Goal: Information Seeking & Learning: Learn about a topic

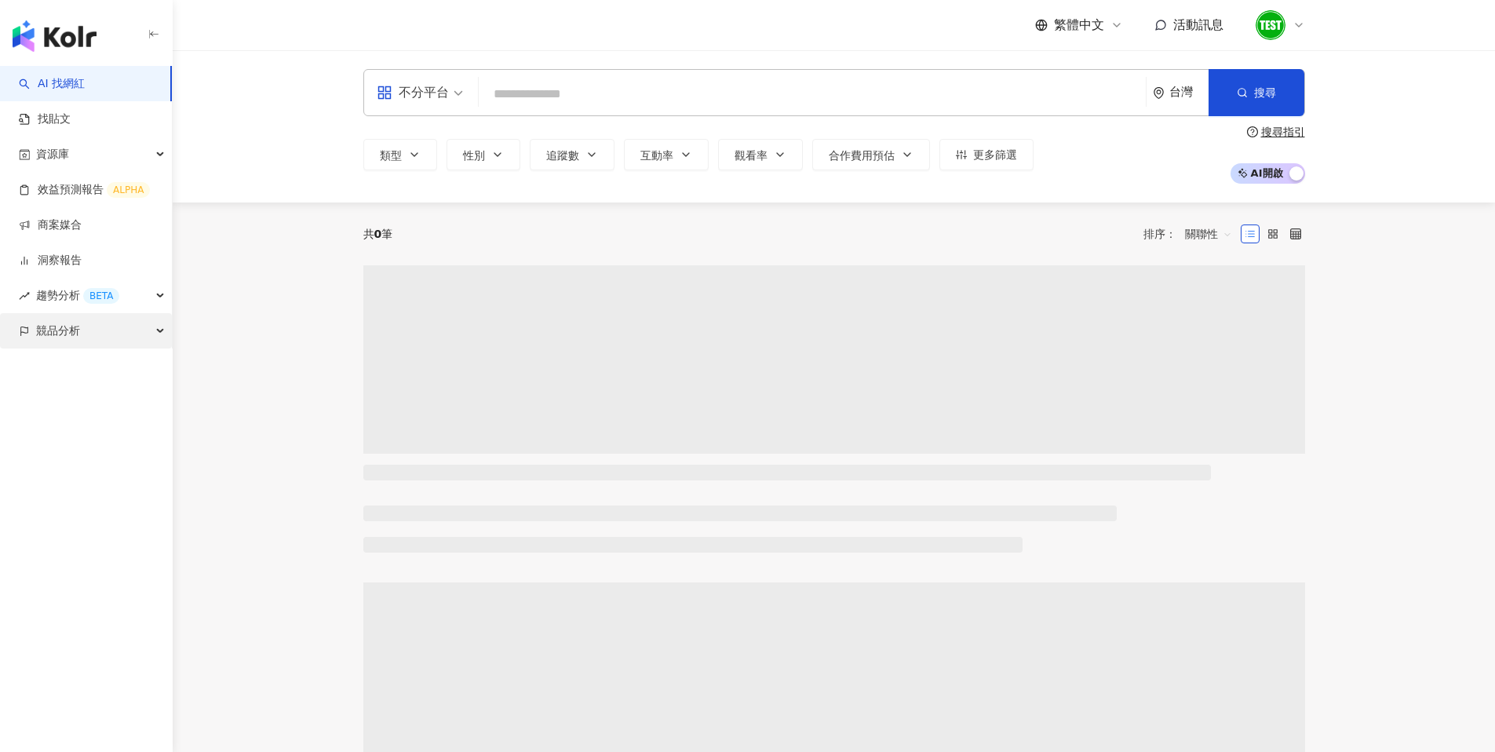
click at [127, 333] on div "競品分析" at bounding box center [86, 330] width 172 height 35
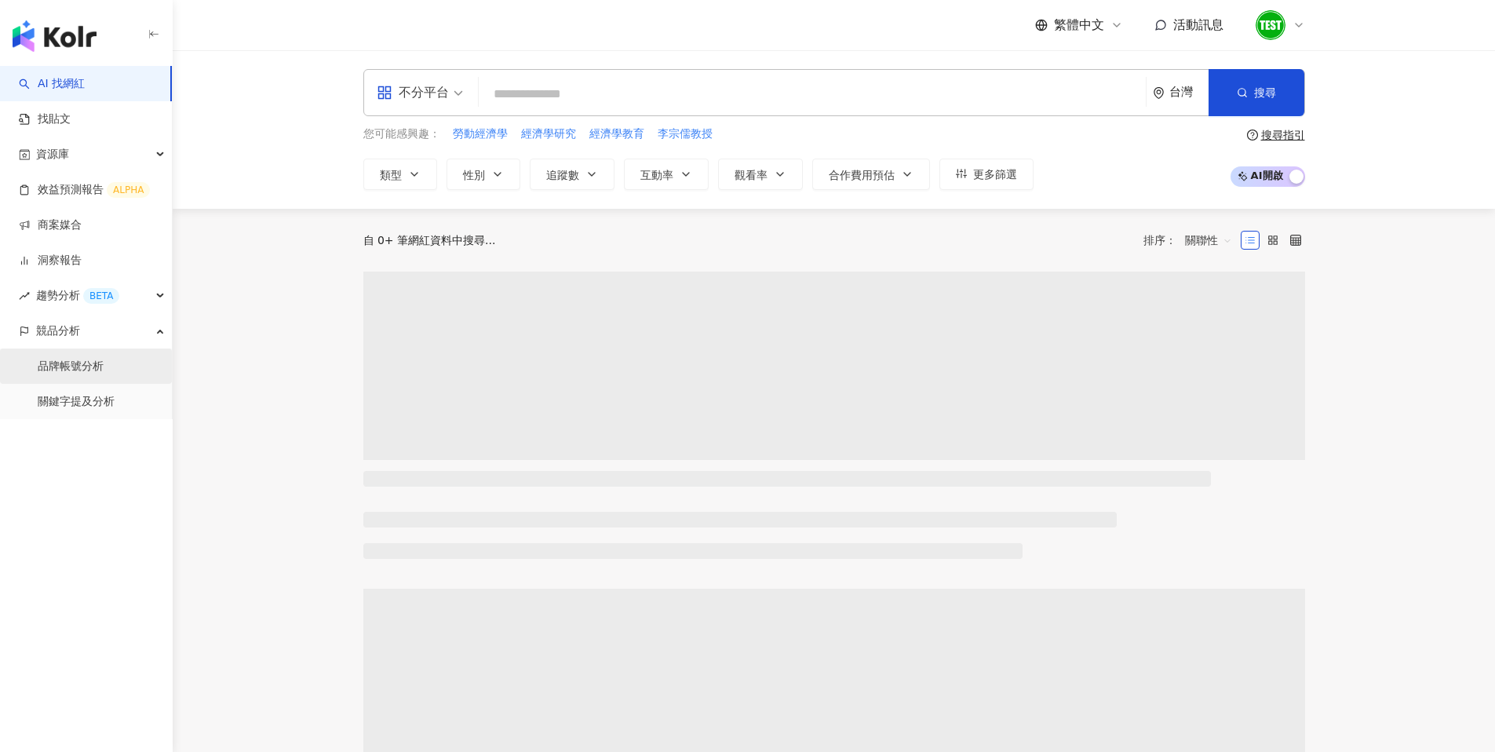
click at [82, 359] on link "品牌帳號分析" at bounding box center [71, 367] width 66 height 16
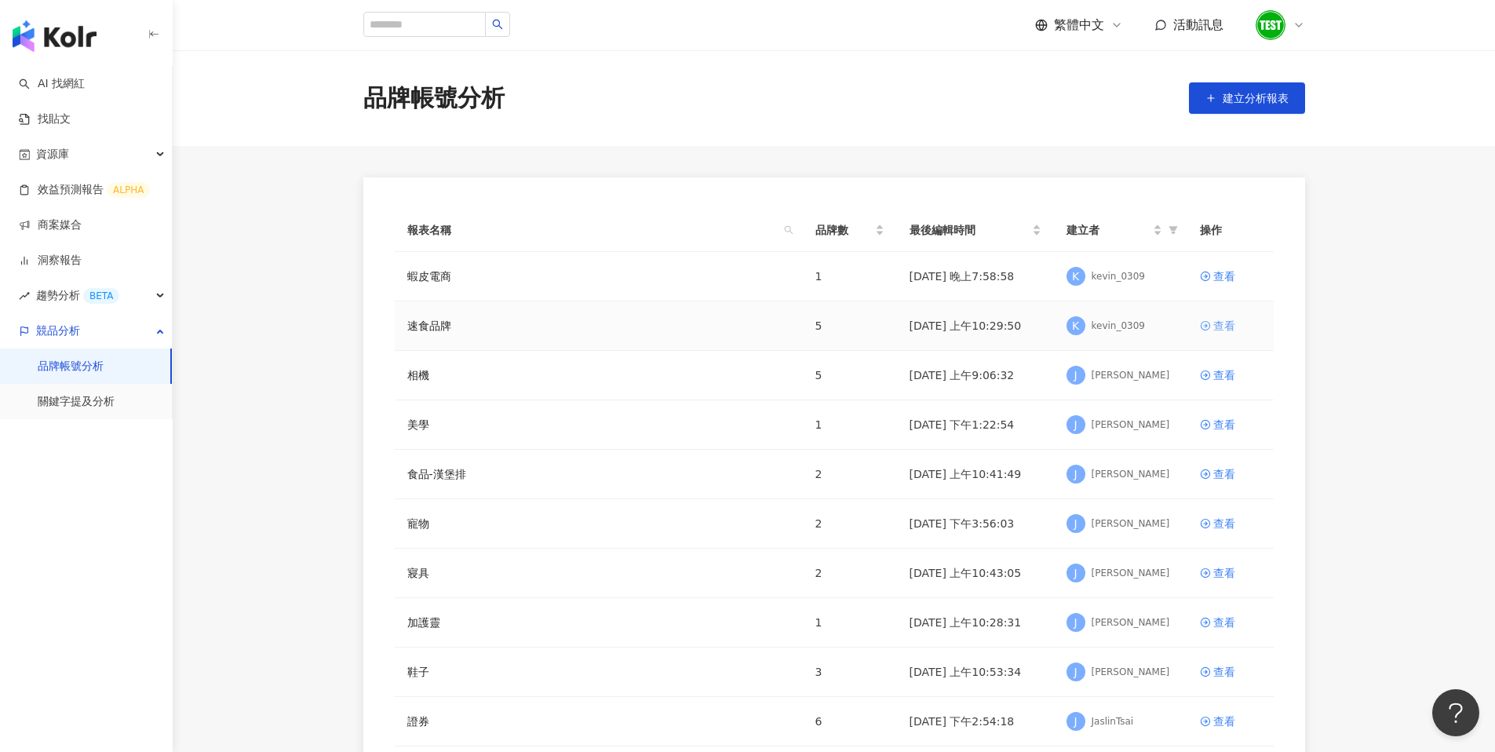
click at [1216, 326] on div "查看" at bounding box center [1224, 325] width 22 height 17
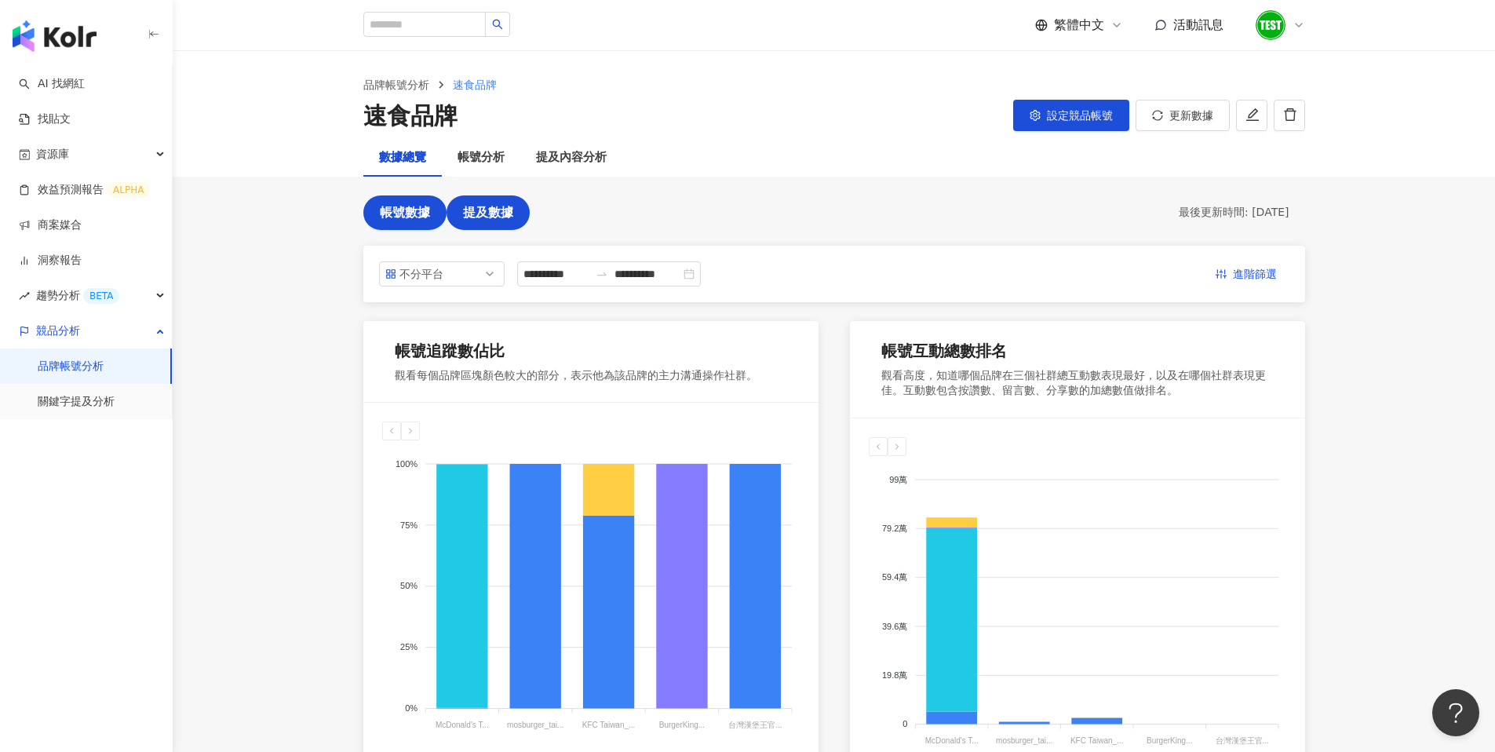
click at [489, 212] on span "提及數據" at bounding box center [488, 213] width 50 height 14
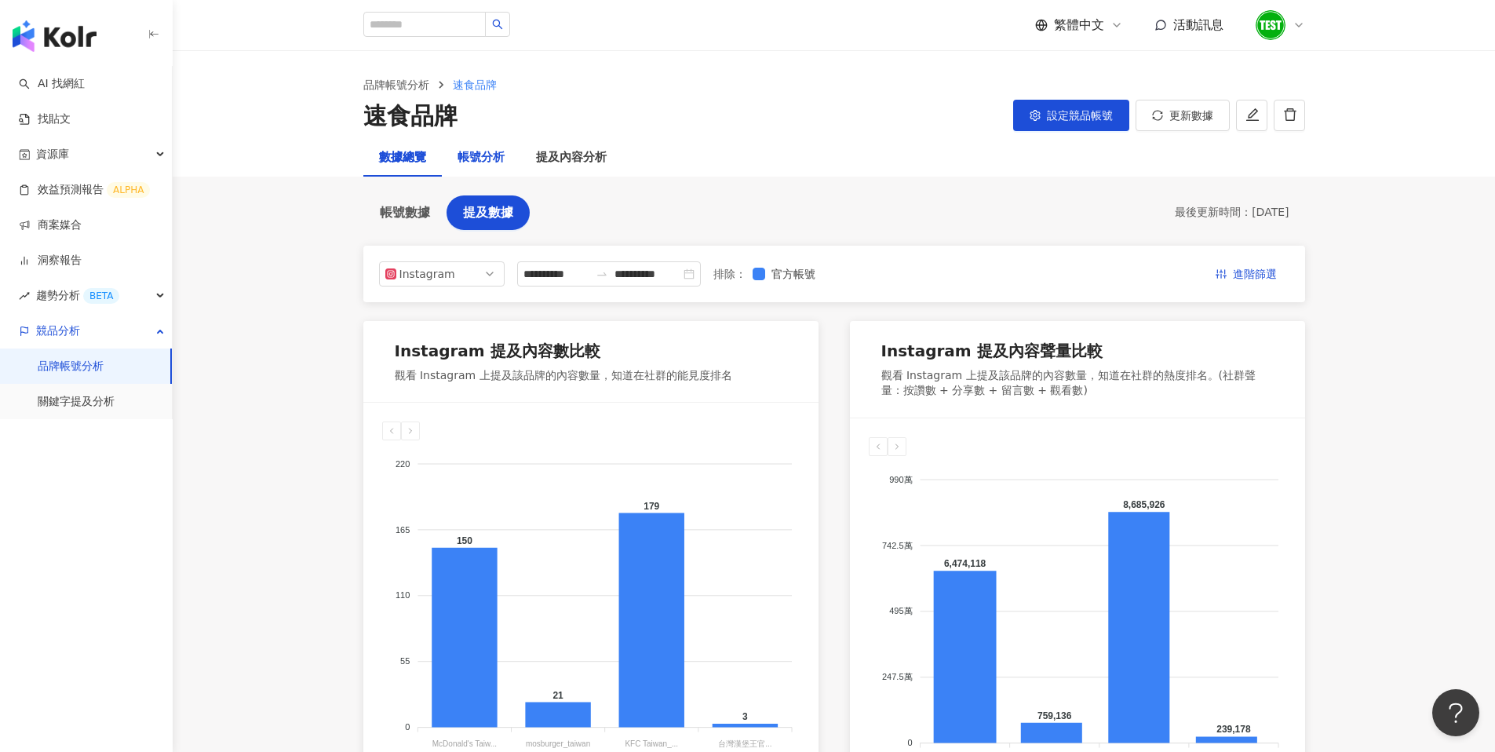
click at [470, 159] on div "帳號分析" at bounding box center [481, 157] width 47 height 19
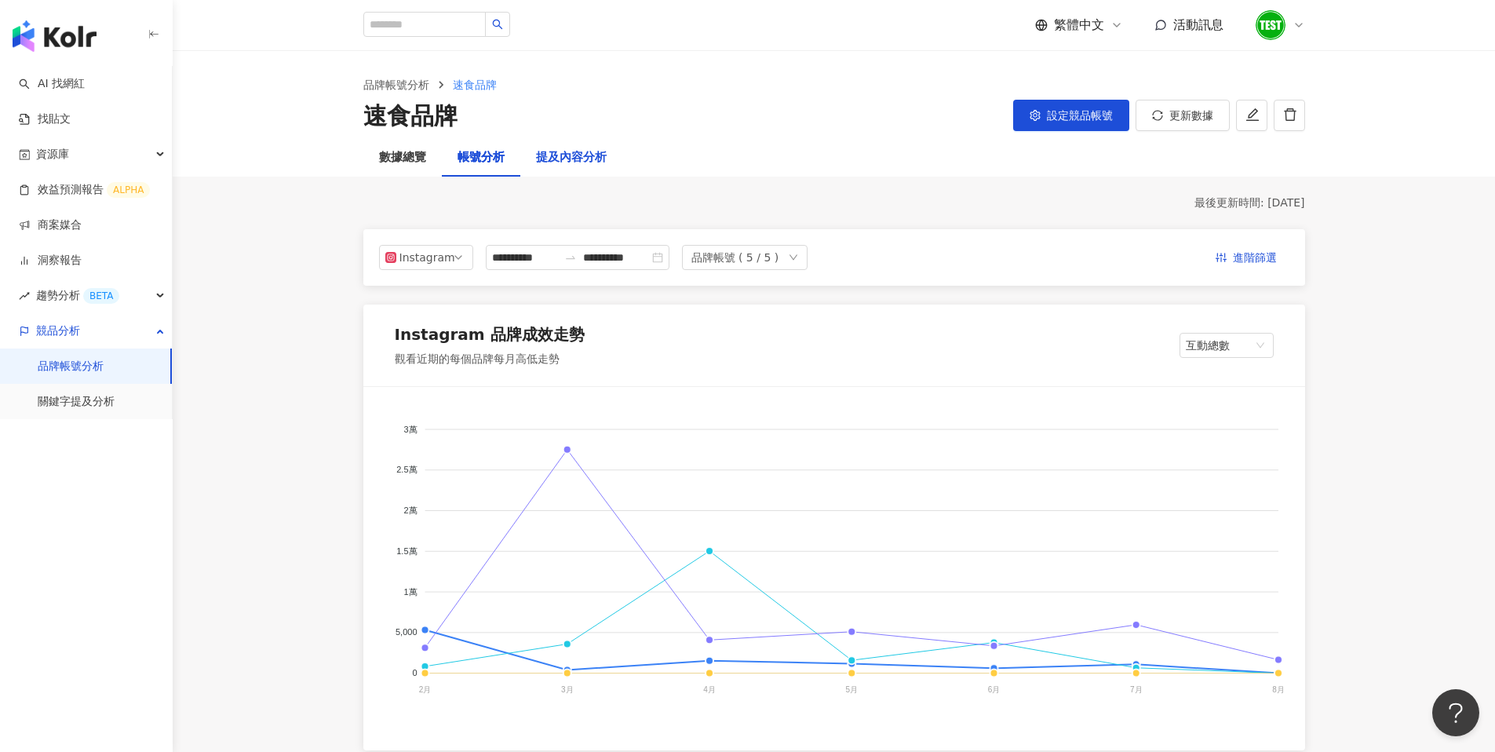
click at [567, 159] on div "提及內容分析" at bounding box center [571, 157] width 71 height 19
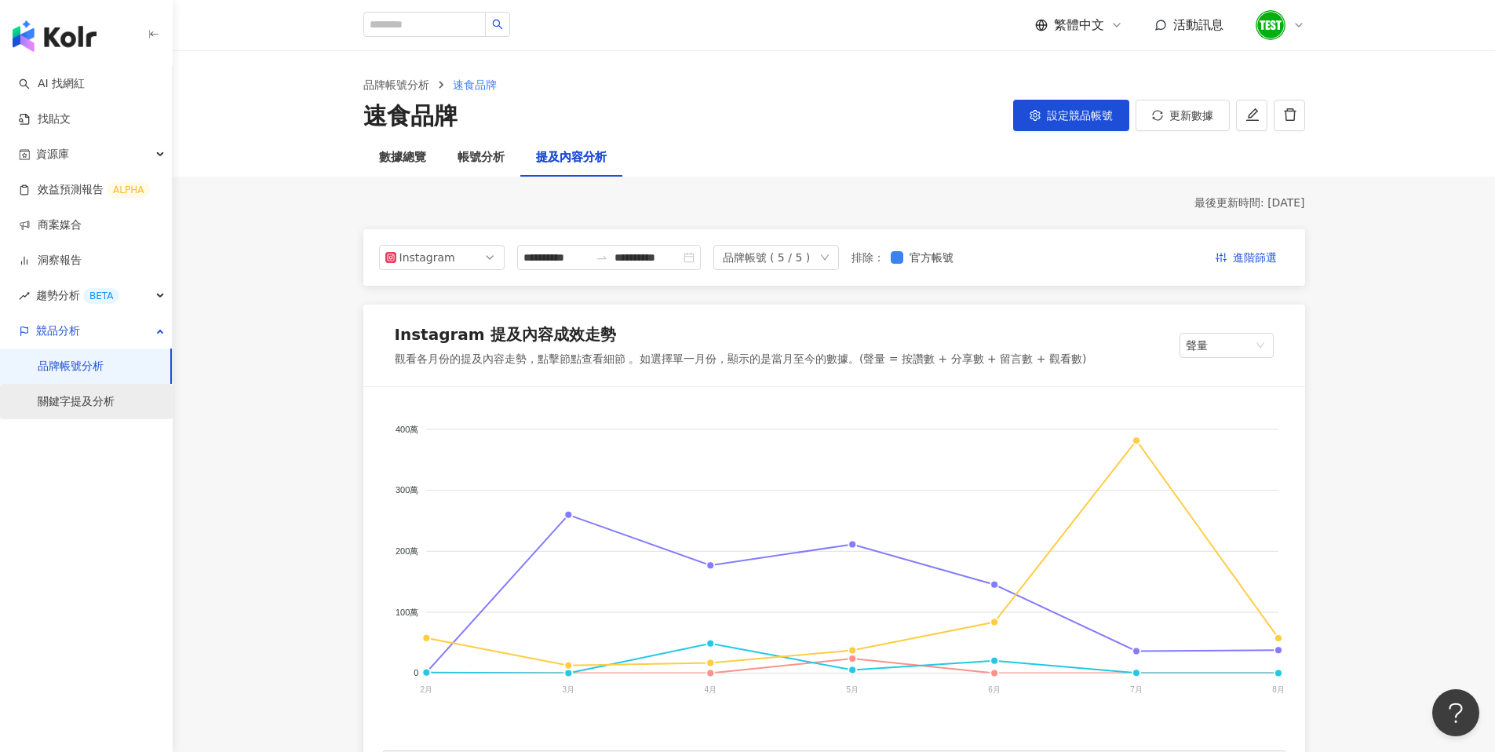
click at [92, 399] on link "關鍵字提及分析" at bounding box center [76, 402] width 77 height 16
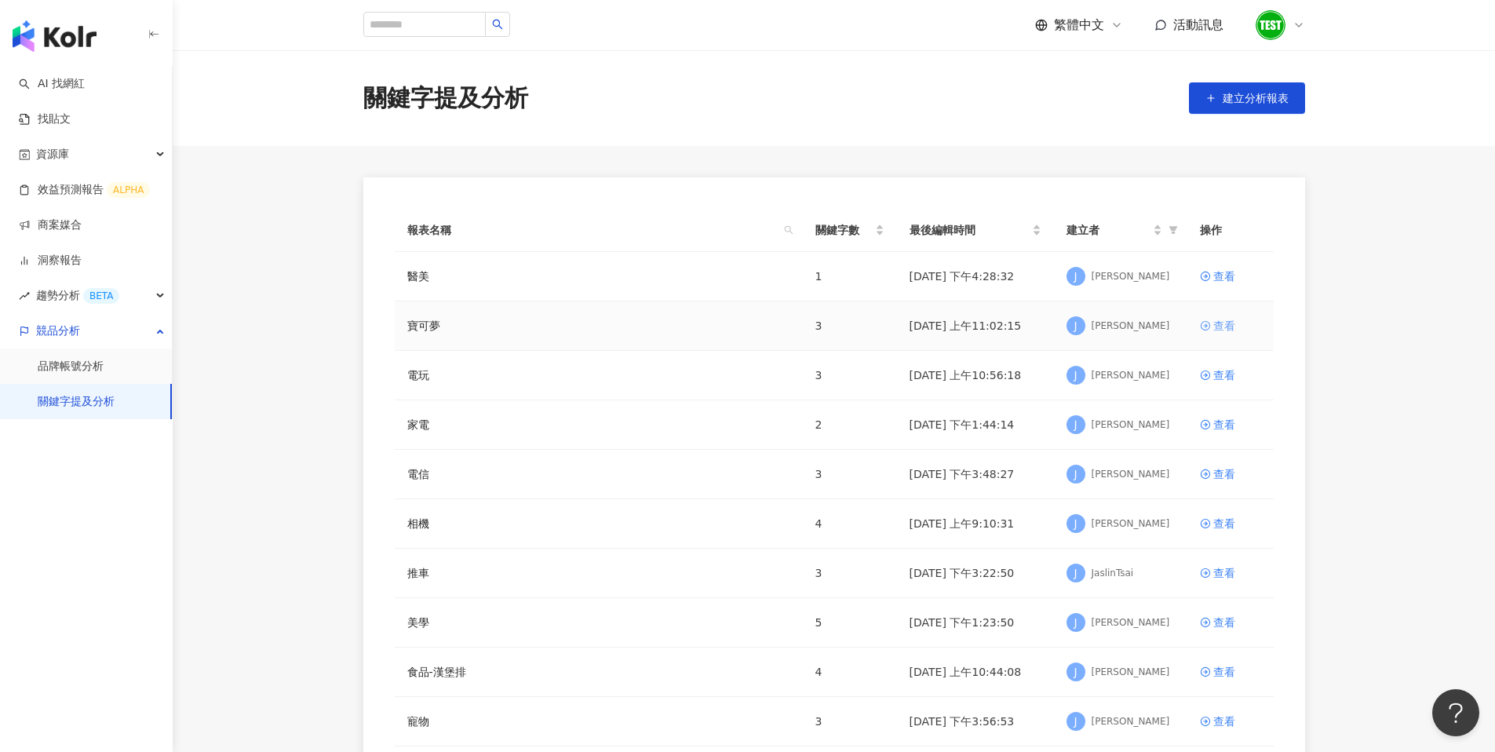
click at [1219, 322] on div "查看" at bounding box center [1224, 325] width 22 height 17
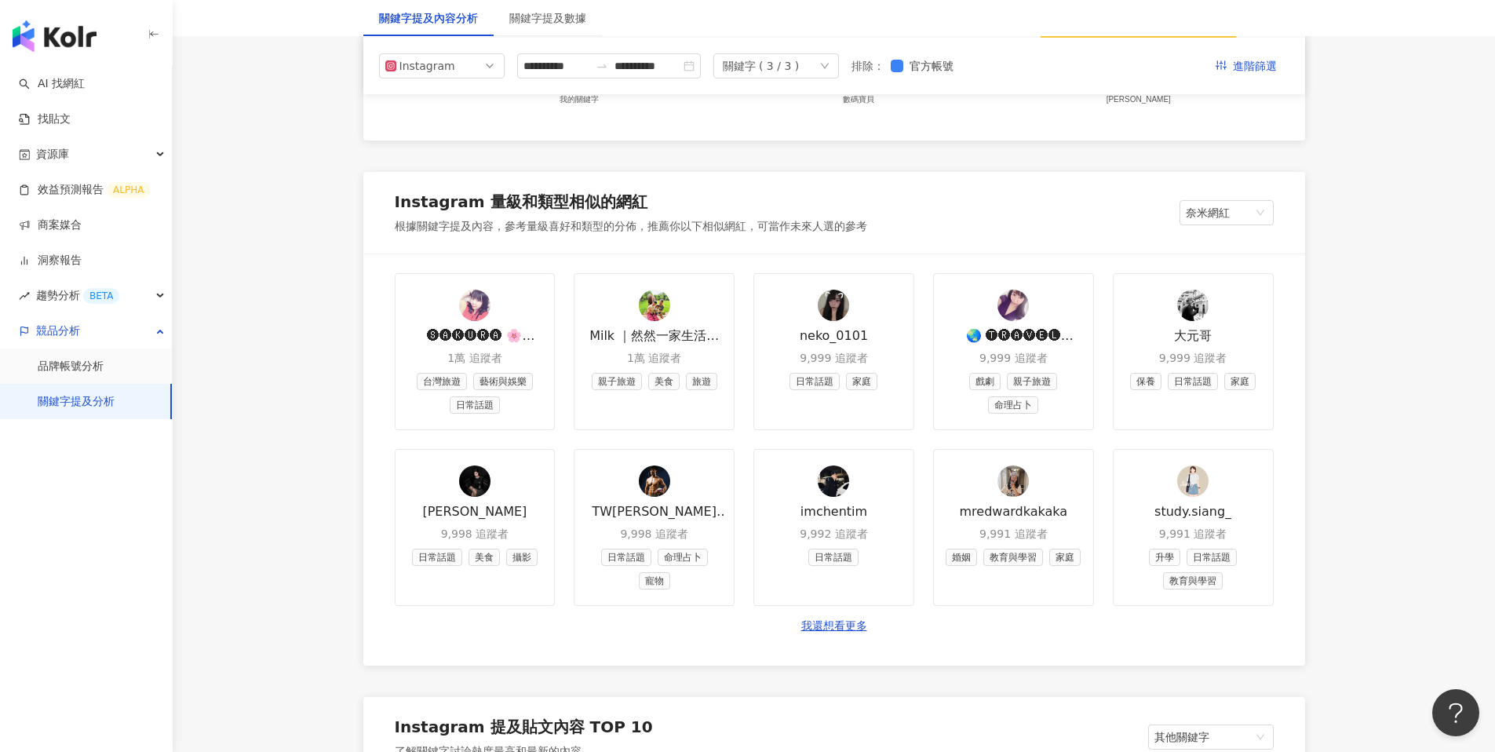
scroll to position [1715, 0]
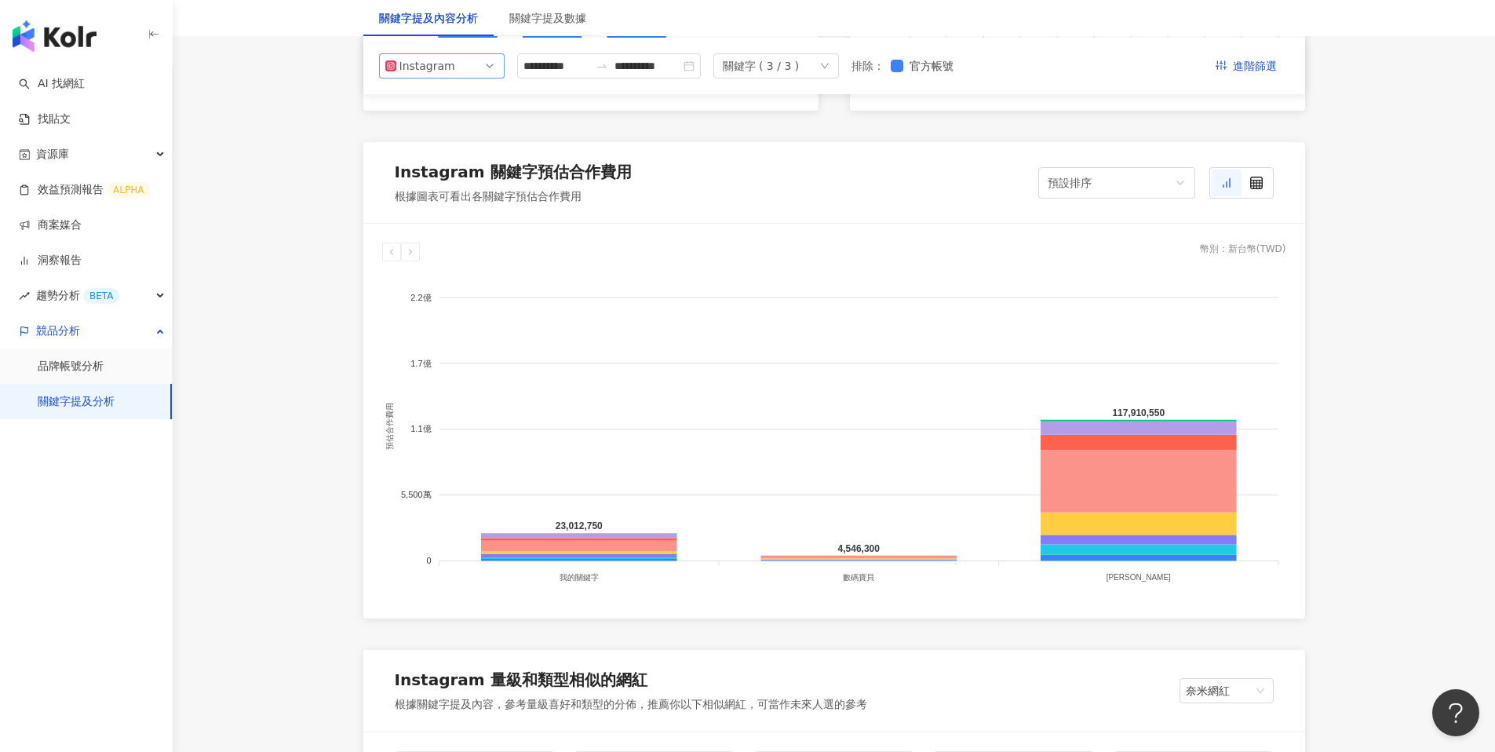
click at [449, 75] on div "Instagram" at bounding box center [424, 66] width 51 height 24
click at [448, 71] on div "Instagram" at bounding box center [424, 66] width 51 height 24
click at [1252, 64] on span "進階篩選" at bounding box center [1255, 66] width 44 height 25
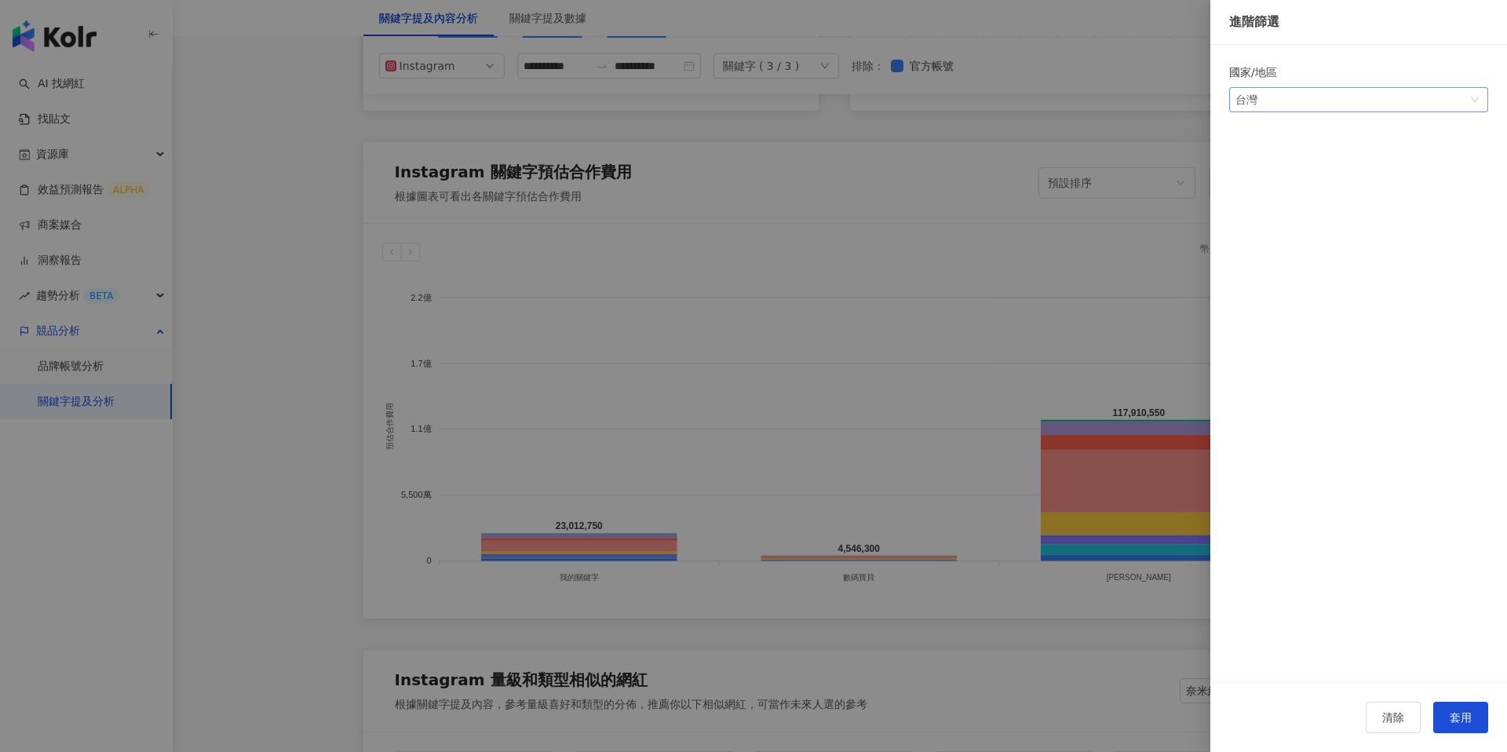
click at [1267, 101] on div "台灣" at bounding box center [1260, 100] width 51 height 24
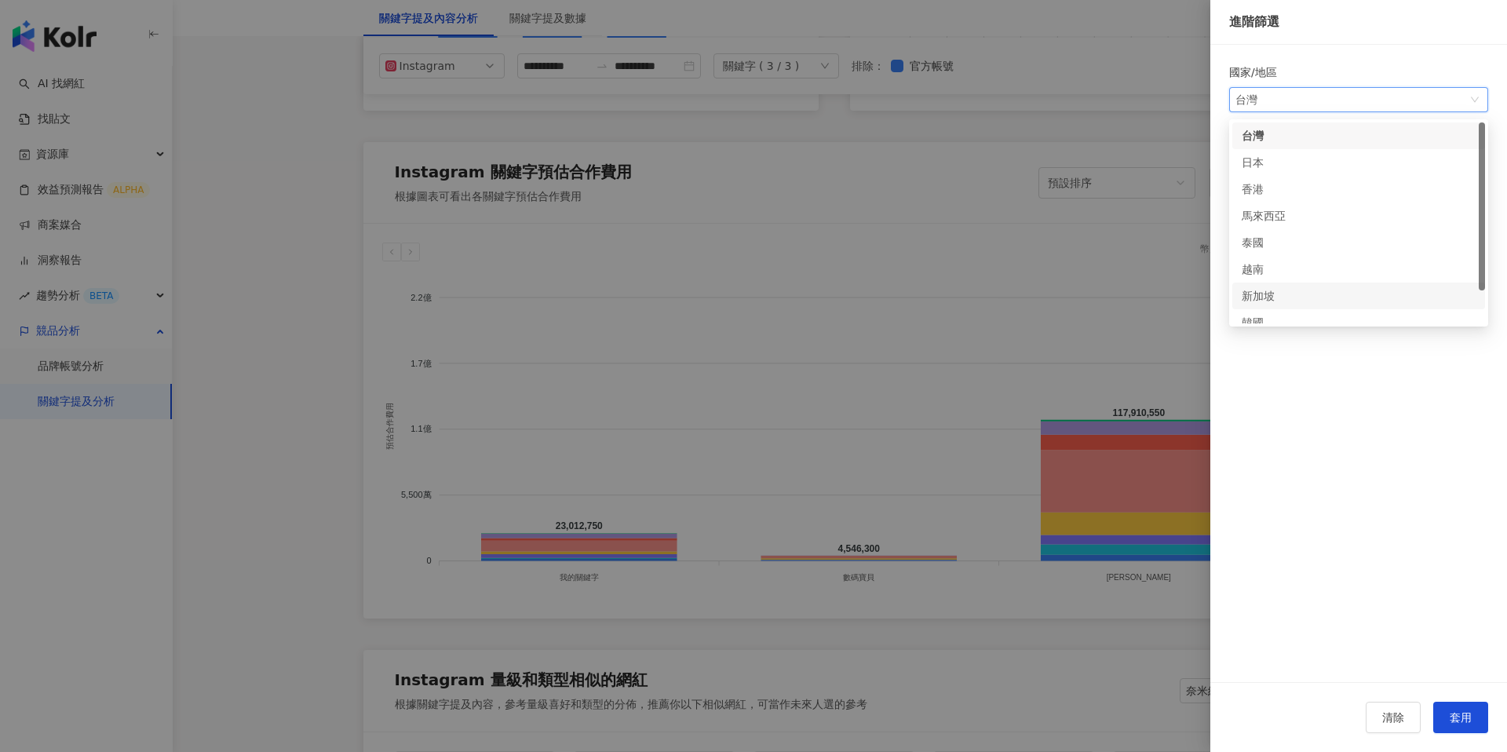
scroll to position [39, 0]
click at [1302, 390] on form "國家/地區 台灣 th vn sg 台灣 日本 [GEOGRAPHIC_DATA] 泰國 [GEOGRAPHIC_DATA] 美國" at bounding box center [1358, 382] width 259 height 637
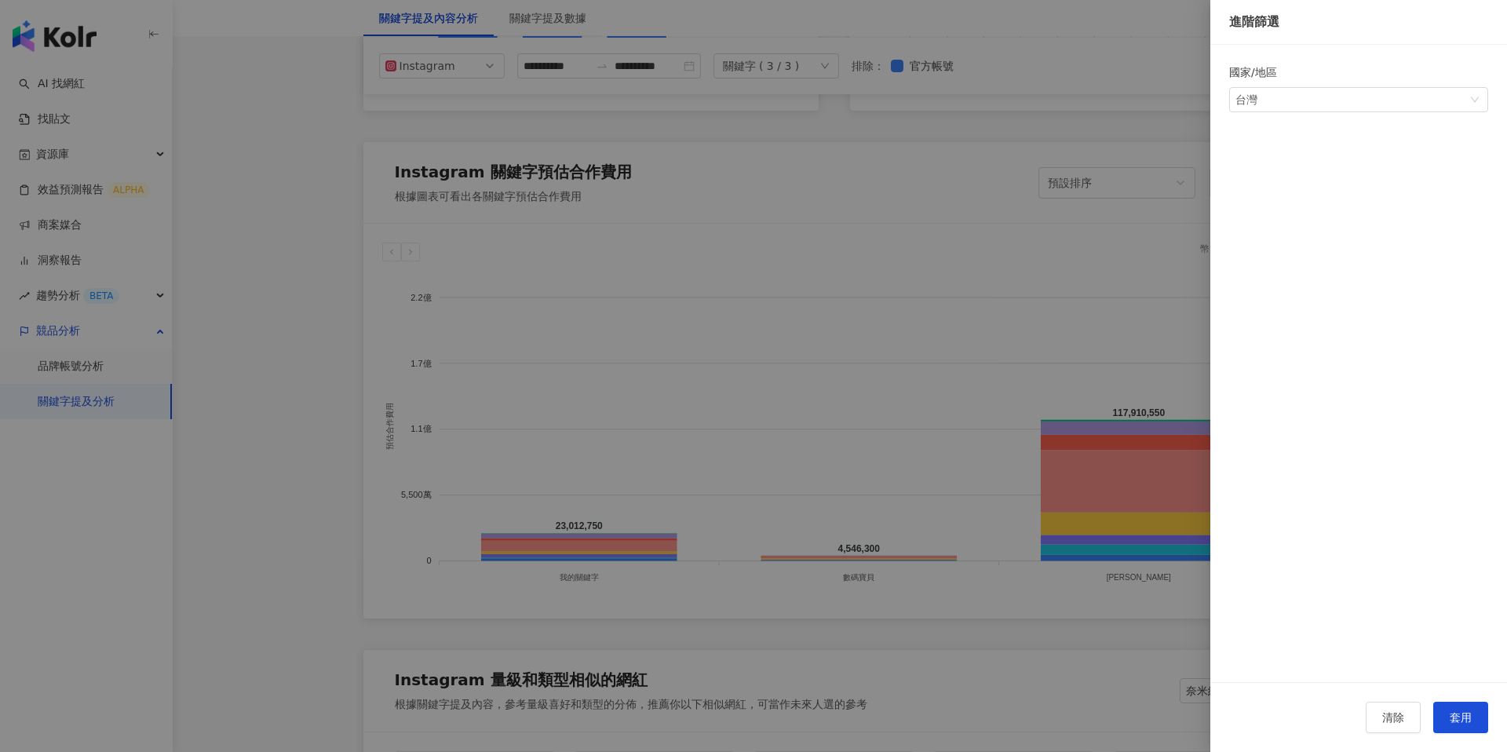
click at [906, 251] on div at bounding box center [753, 376] width 1507 height 752
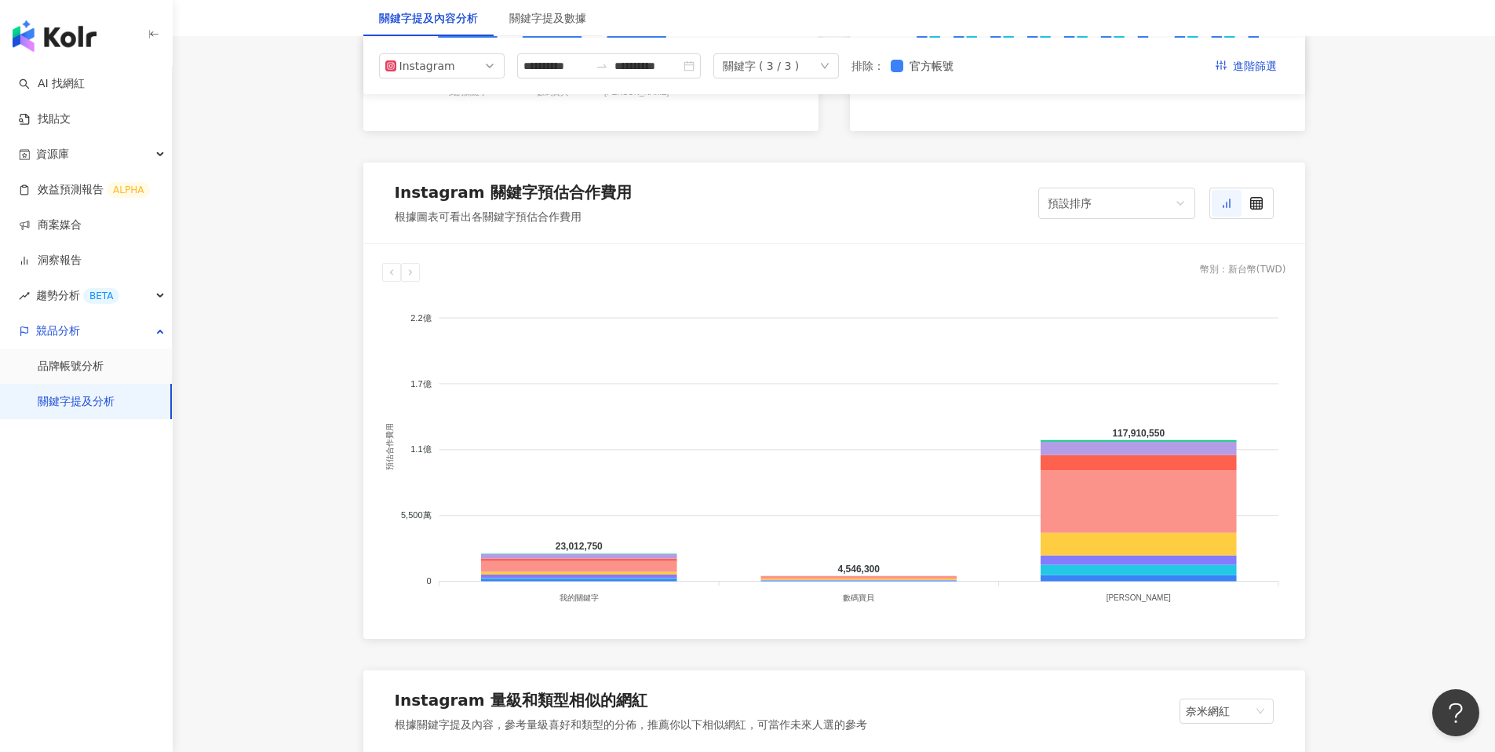
scroll to position [1216, 0]
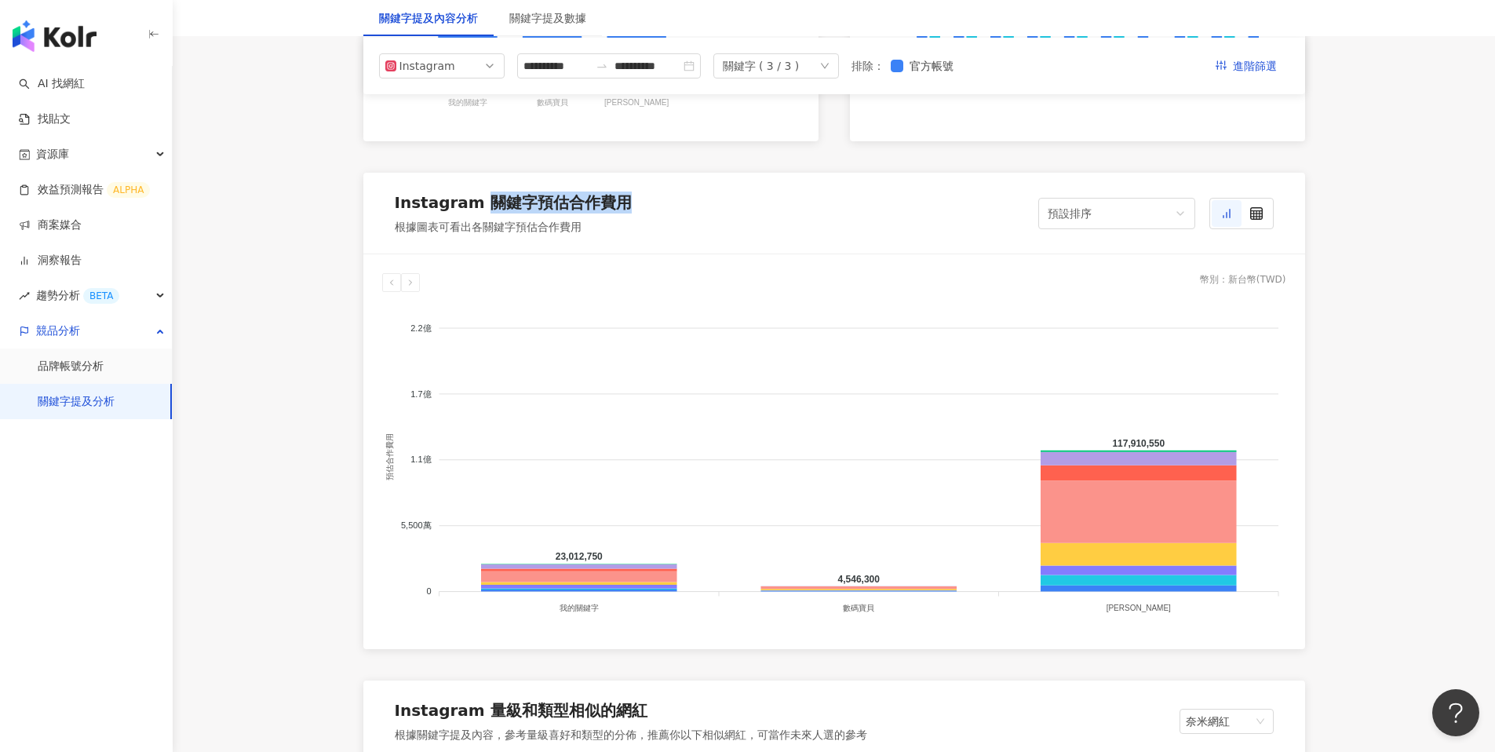
drag, startPoint x: 618, startPoint y: 203, endPoint x: 482, endPoint y: 199, distance: 135.8
click at [482, 199] on div "Instagram 關鍵字預估合作費用 根據圖表可看出各關鍵字預估合作費用 預設排序" at bounding box center [834, 214] width 942 height 82
copy div "關鍵字預估合作費用"
click at [93, 365] on link "品牌帳號分析" at bounding box center [71, 367] width 66 height 16
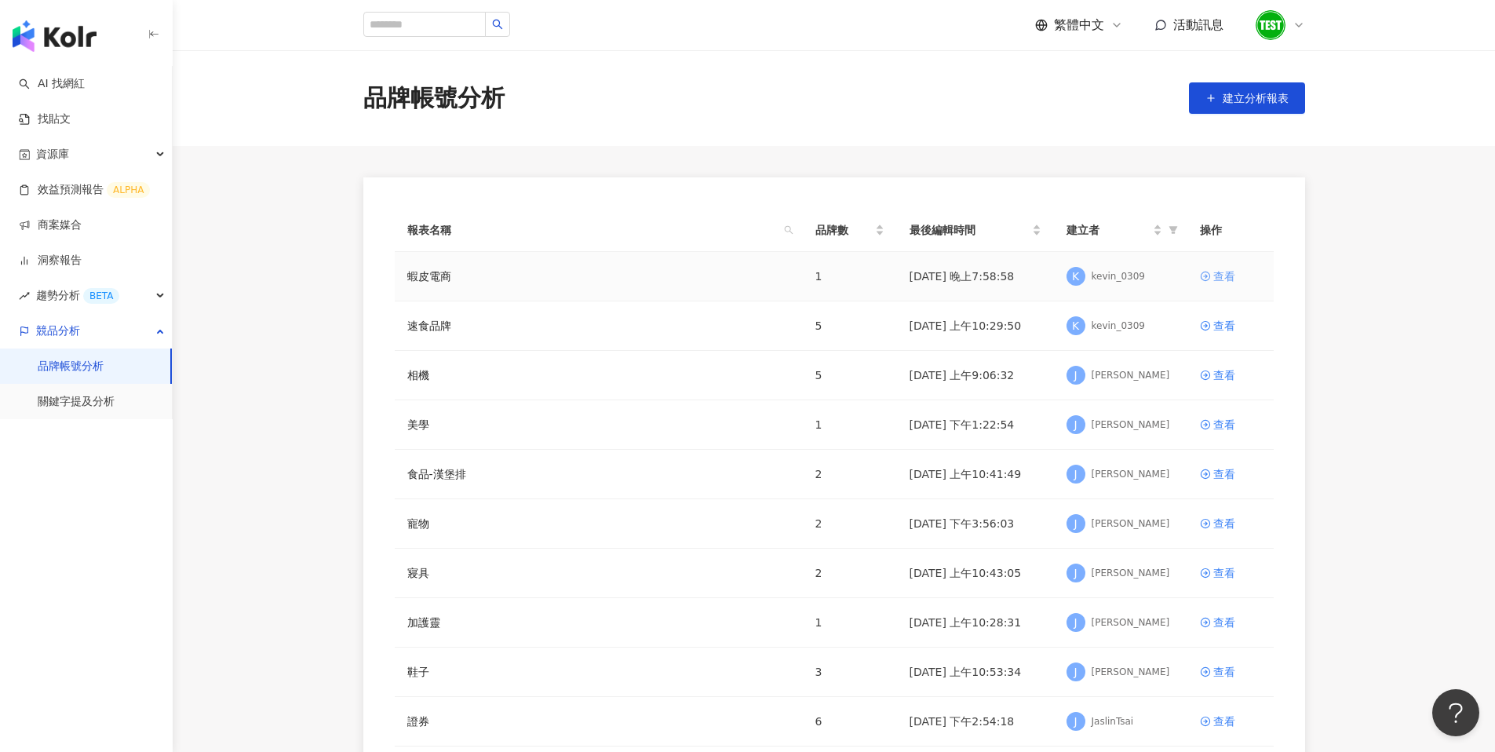
click at [1225, 275] on div "查看" at bounding box center [1224, 276] width 22 height 17
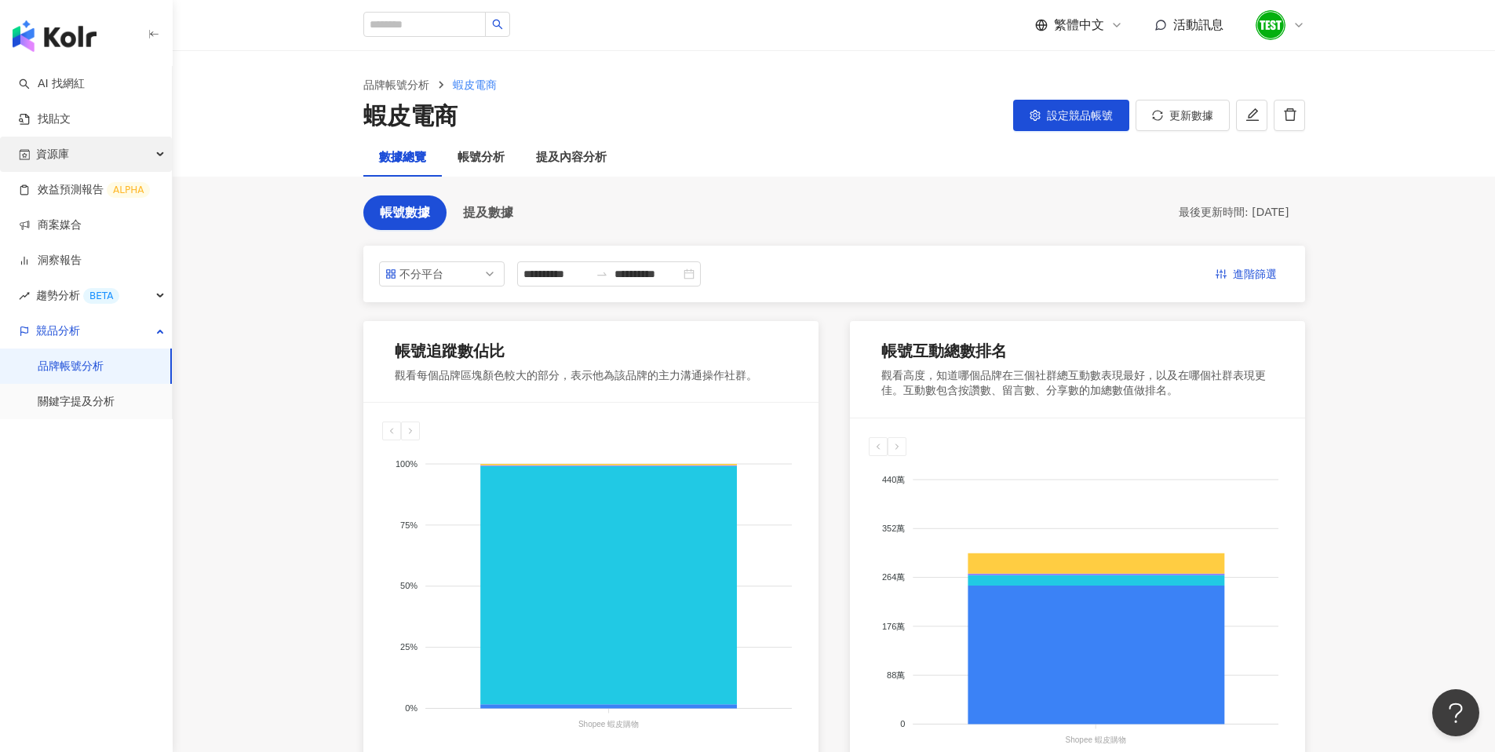
click at [78, 156] on div "資源庫" at bounding box center [86, 154] width 172 height 35
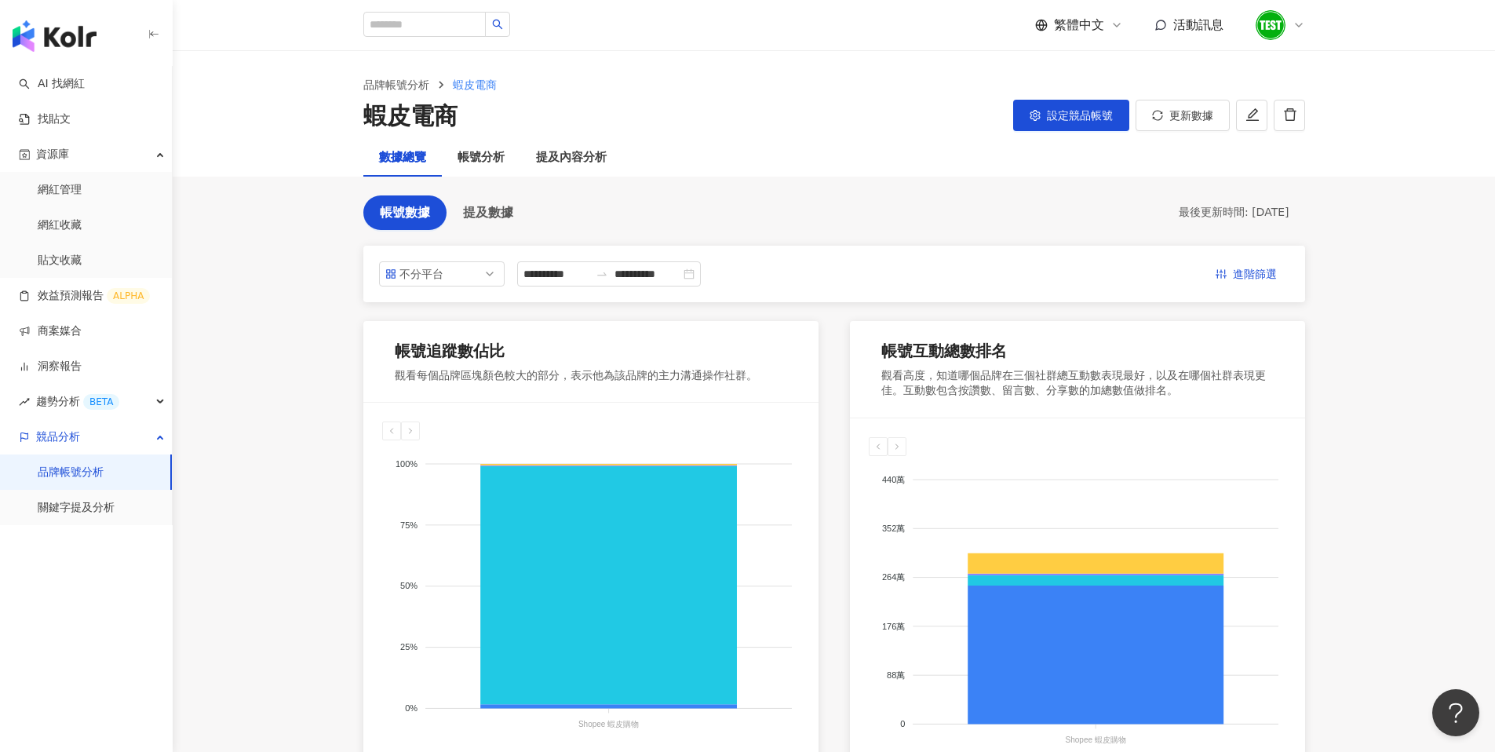
click at [1289, 24] on div at bounding box center [1280, 24] width 50 height 31
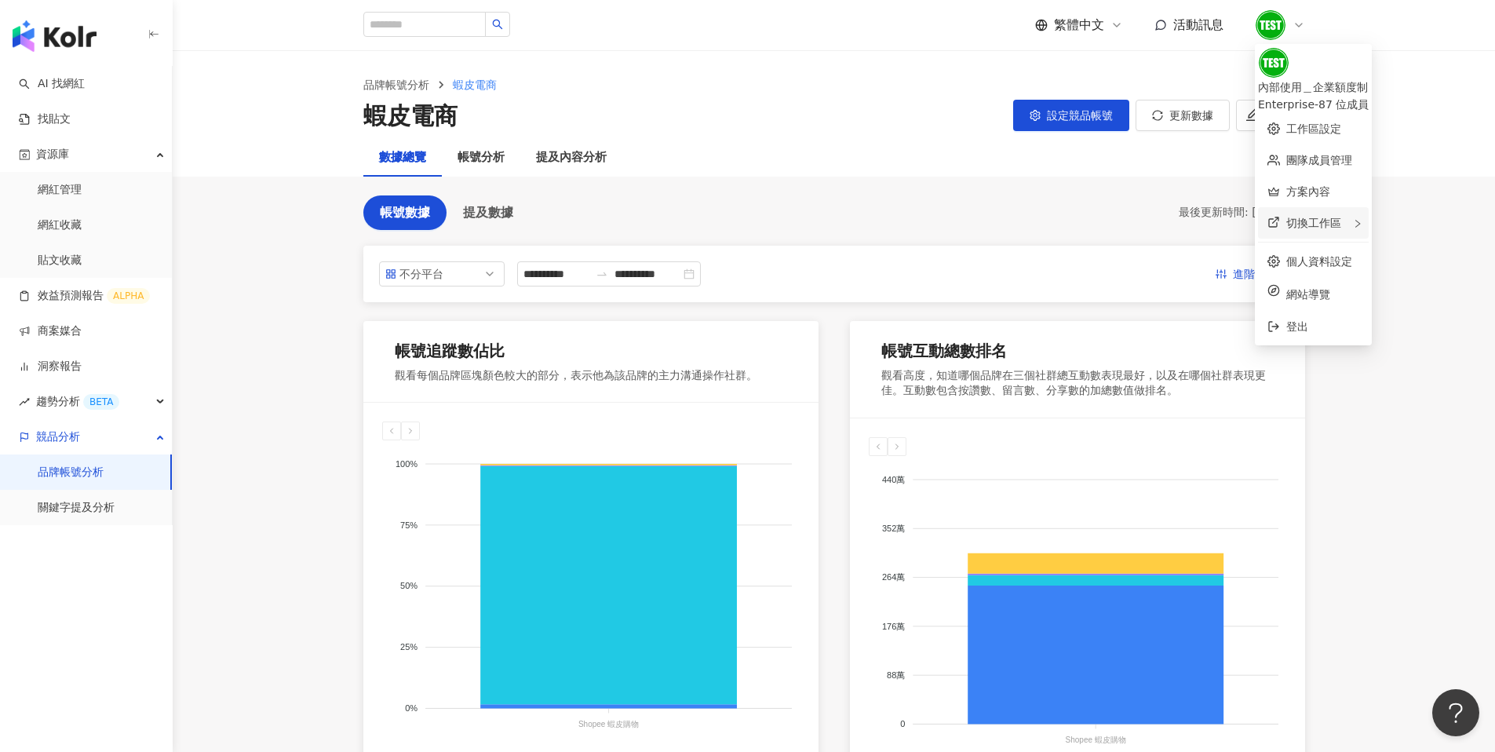
click at [1337, 217] on span "切換工作區" at bounding box center [1313, 223] width 55 height 13
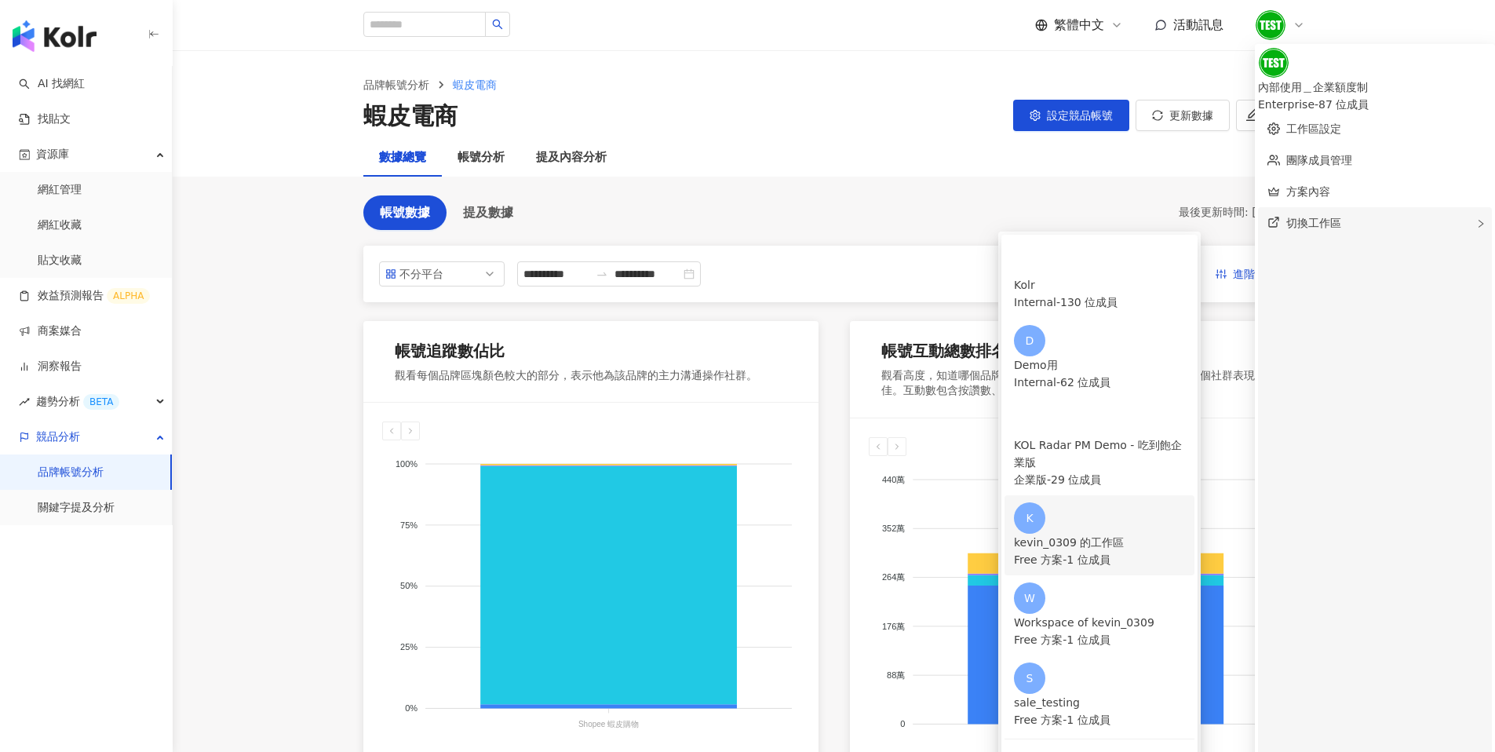
click at [1088, 551] on div "Free 方案 - 1 位成員" at bounding box center [1099, 559] width 171 height 17
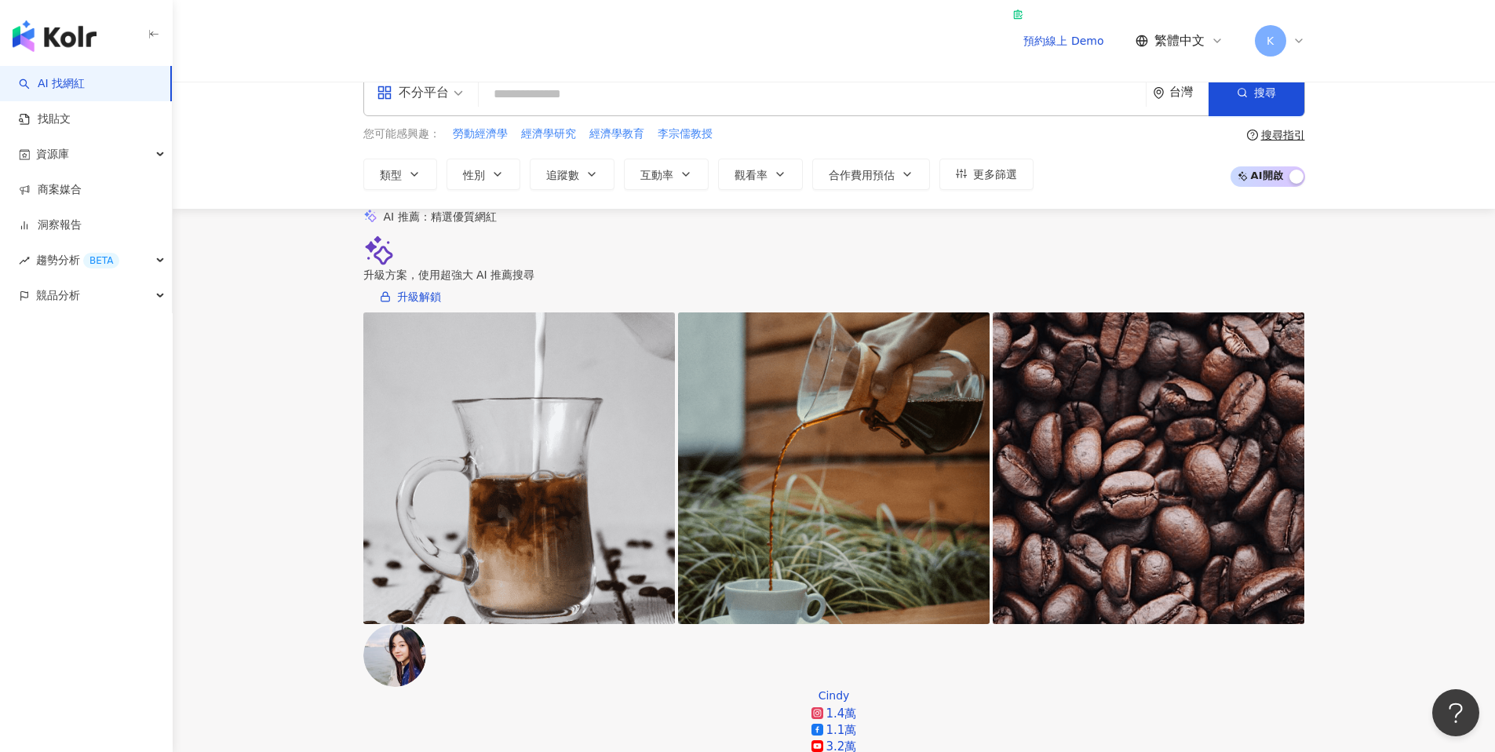
click at [1293, 35] on icon at bounding box center [1298, 41] width 13 height 13
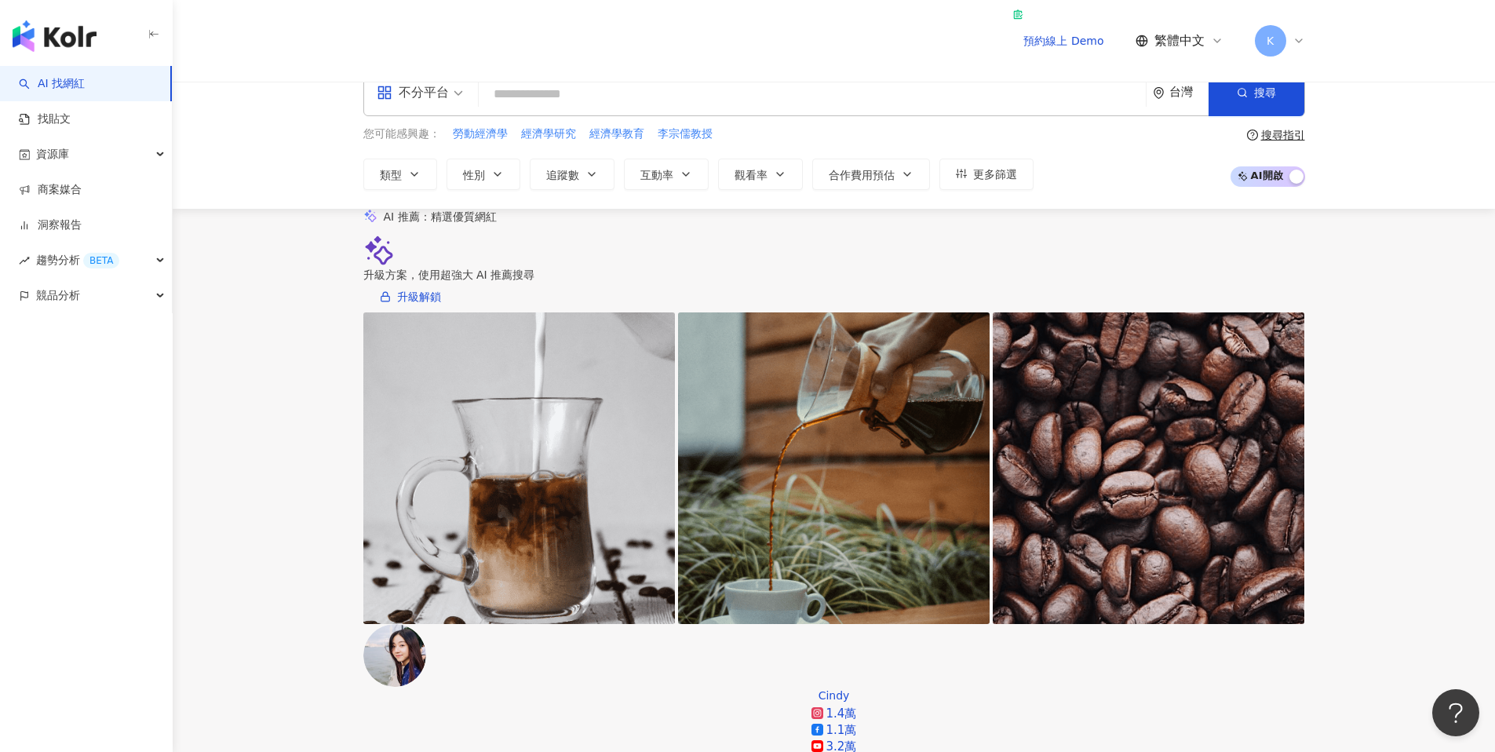
click at [1289, 25] on div "K" at bounding box center [1280, 40] width 50 height 31
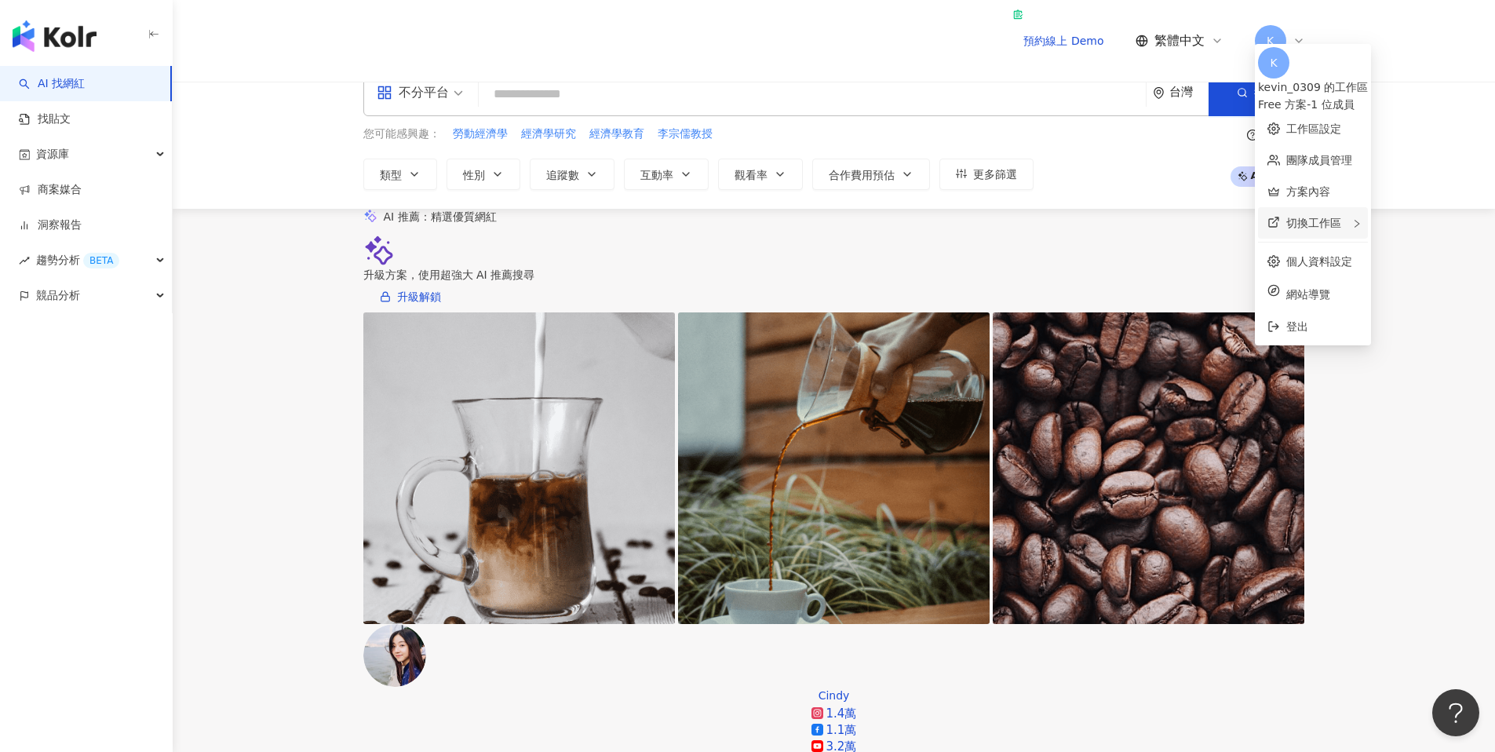
click at [1348, 208] on div "切換工作區" at bounding box center [1313, 222] width 110 height 31
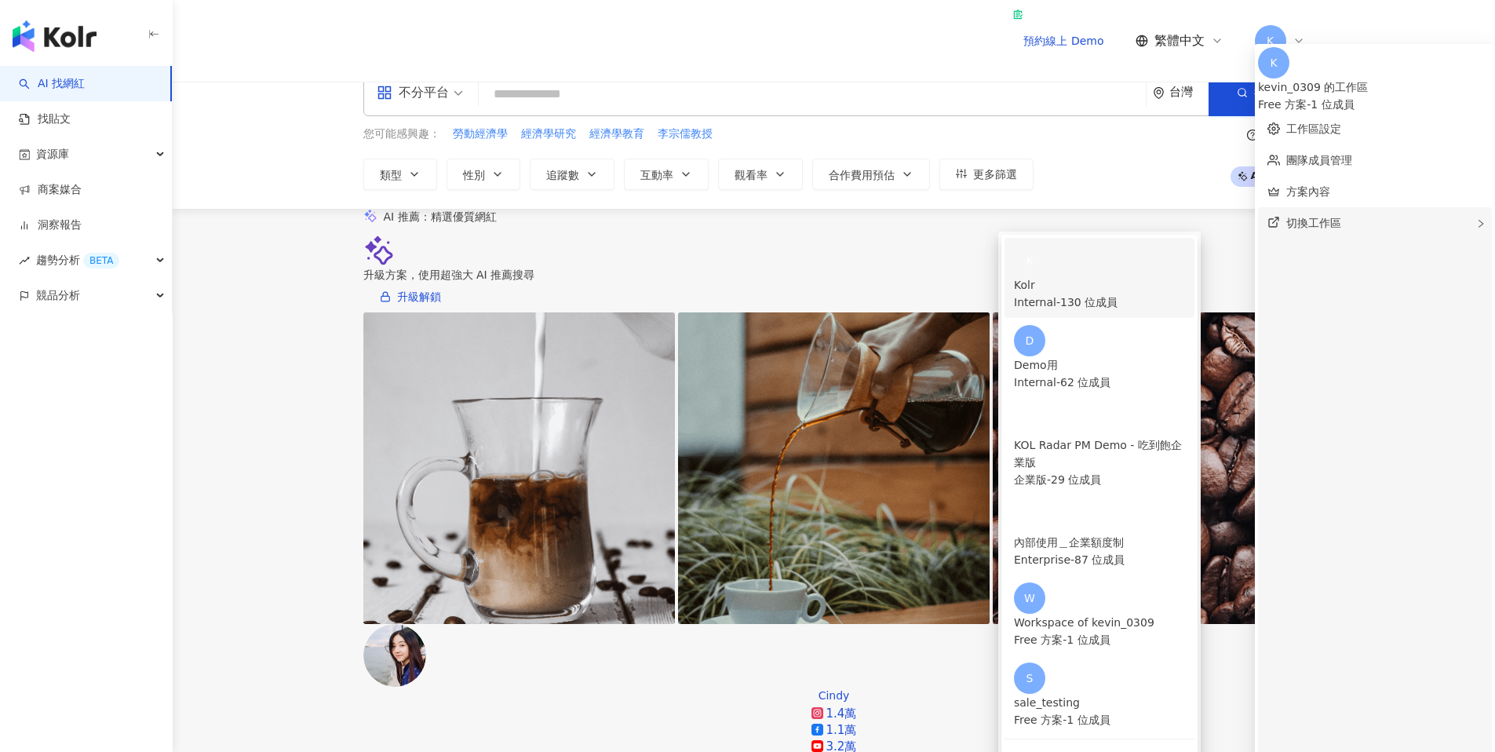
click at [1088, 293] on div "Internal - 130 位成員" at bounding box center [1099, 301] width 171 height 17
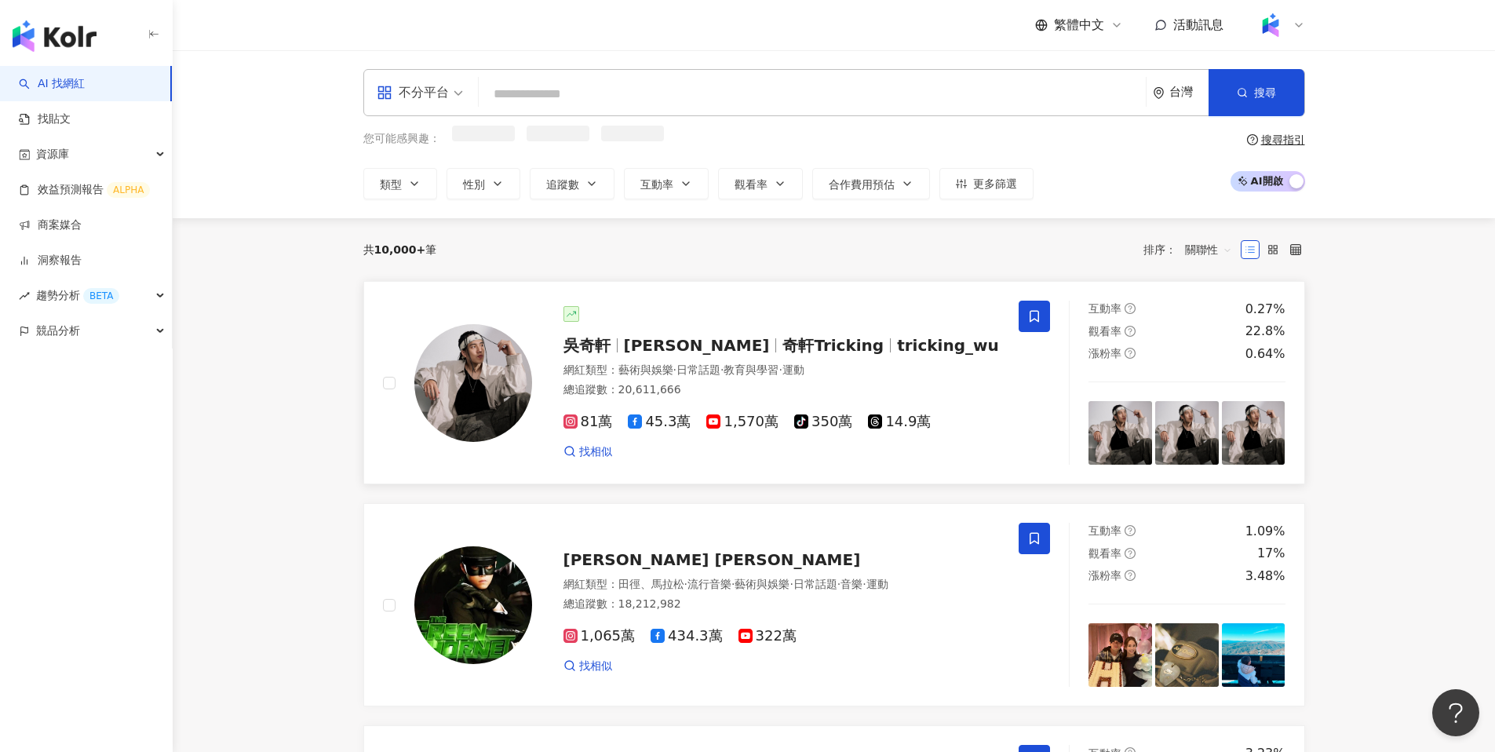
click at [645, 336] on span "[PERSON_NAME]" at bounding box center [697, 345] width 146 height 19
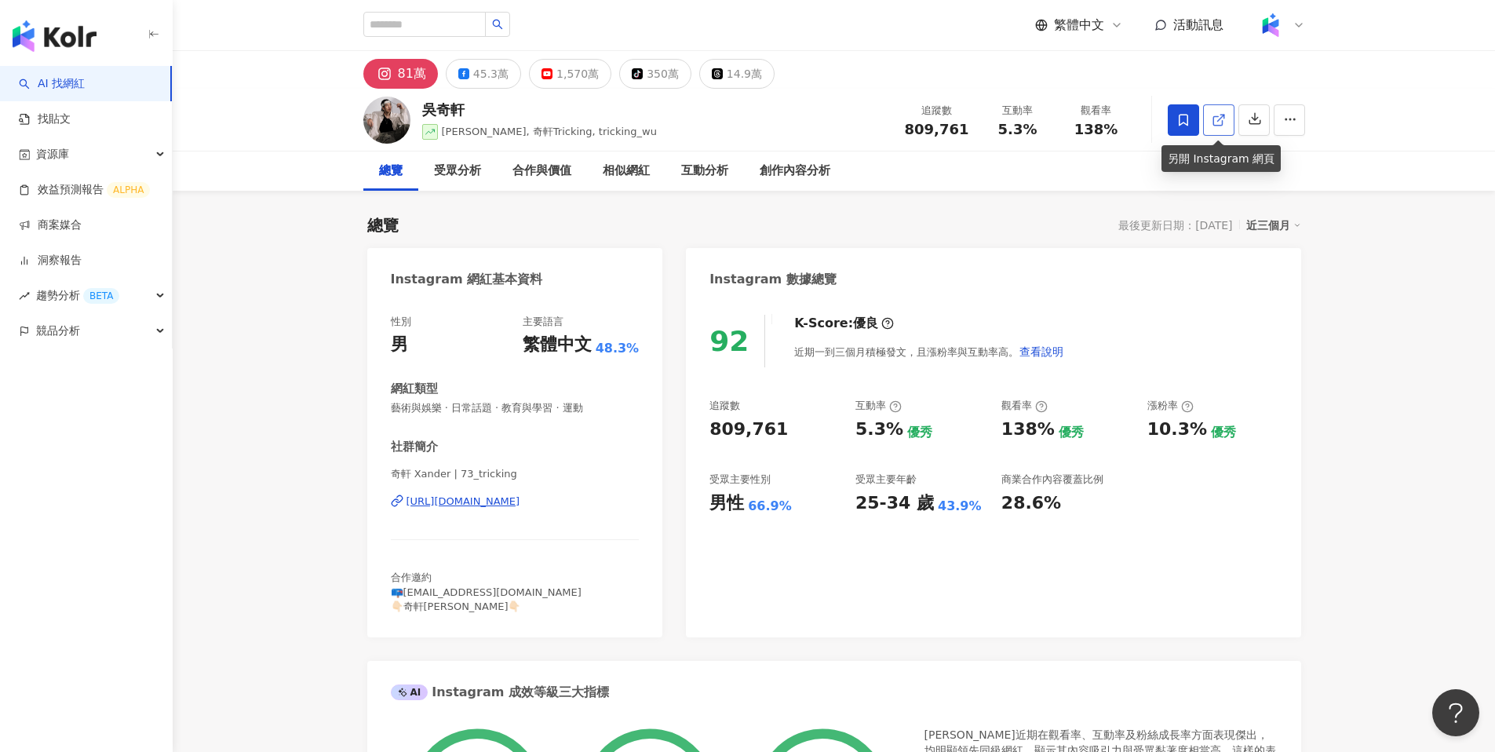
click at [1220, 115] on polyline at bounding box center [1222, 117] width 4 height 4
click at [581, 82] on div "1,570萬" at bounding box center [577, 74] width 42 height 22
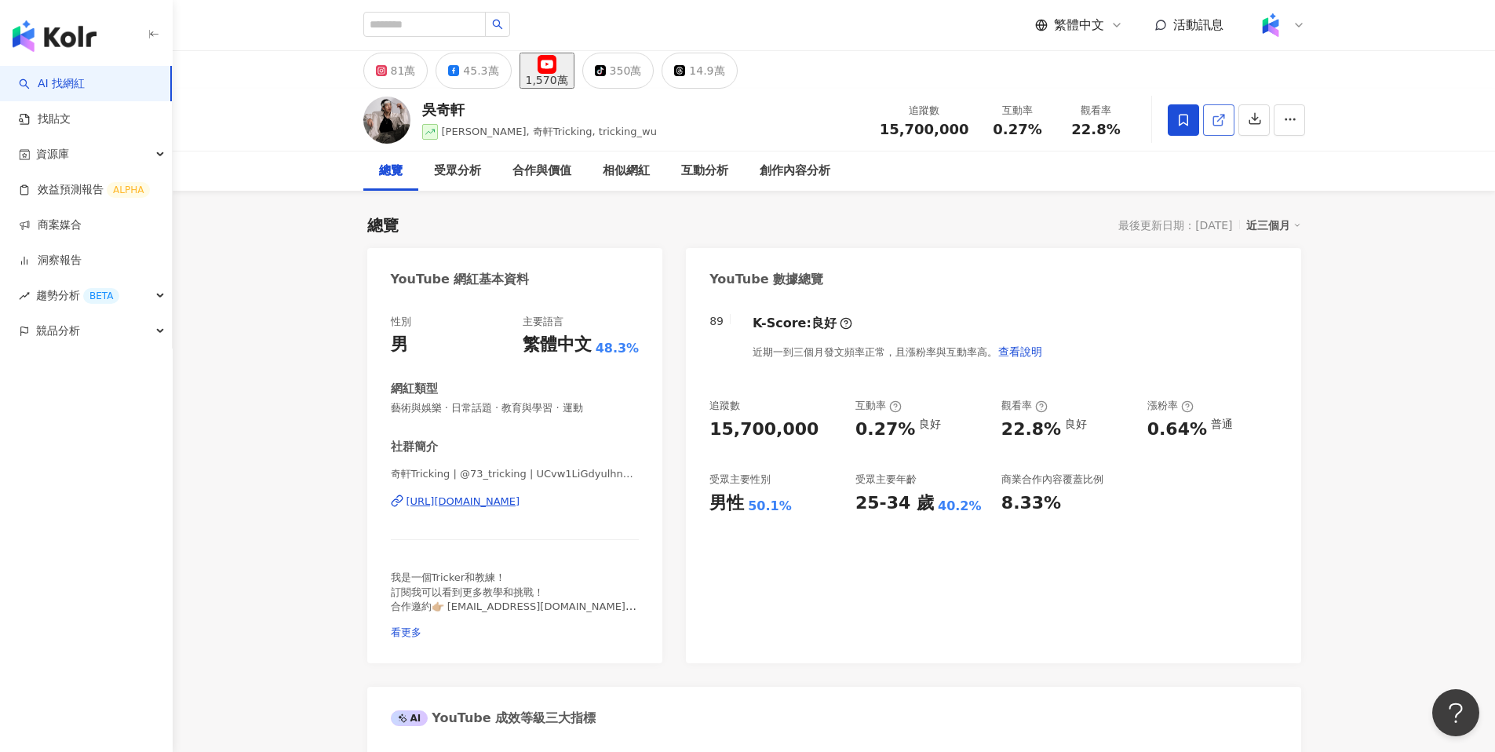
click at [1218, 118] on icon at bounding box center [1219, 120] width 14 height 14
